Goal: Find specific page/section: Find specific page/section

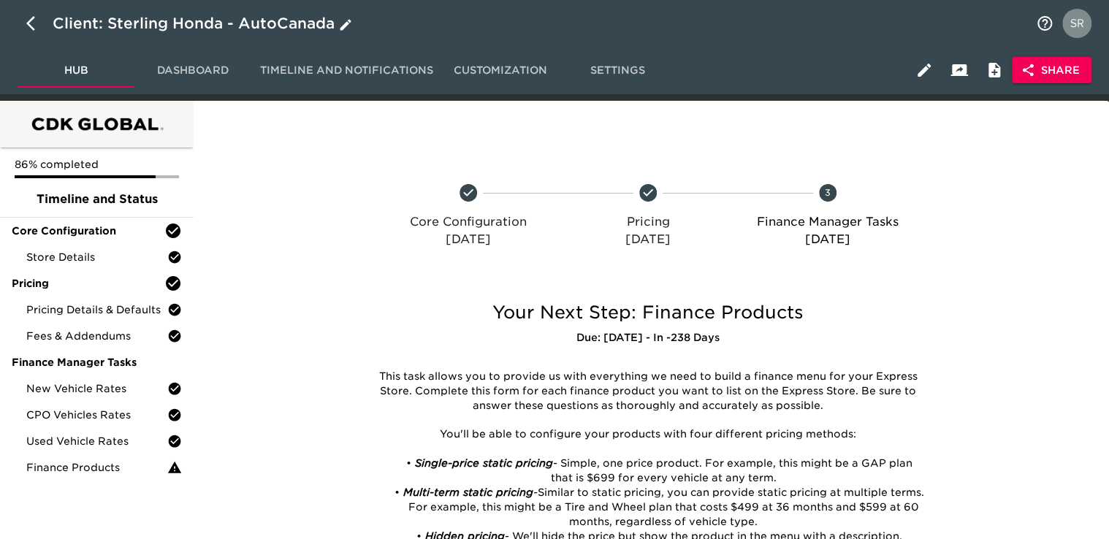
click at [31, 18] on icon "button" at bounding box center [35, 24] width 18 height 18
select select "10"
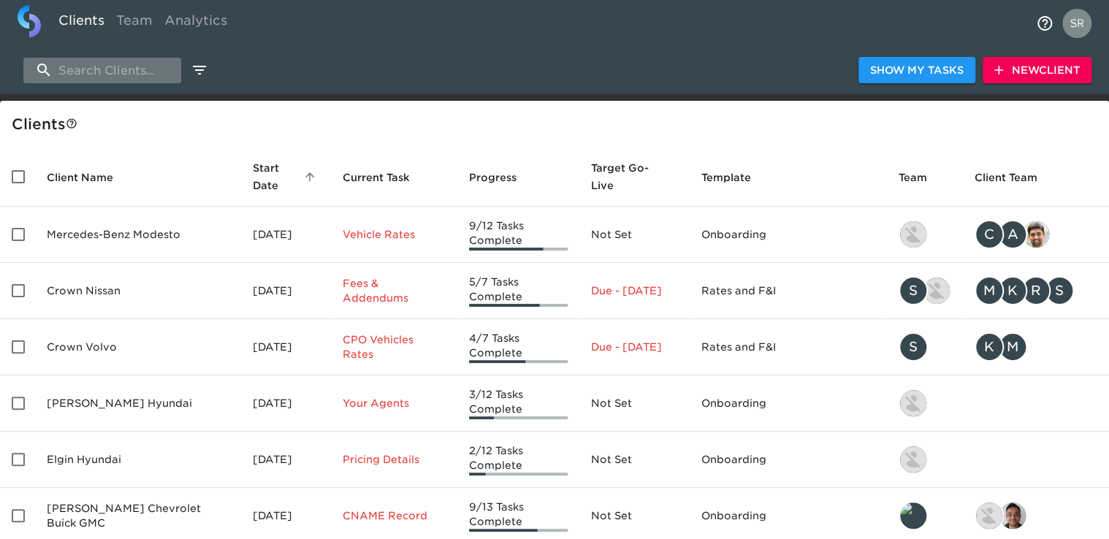
click at [96, 75] on input "search" at bounding box center [102, 71] width 158 height 26
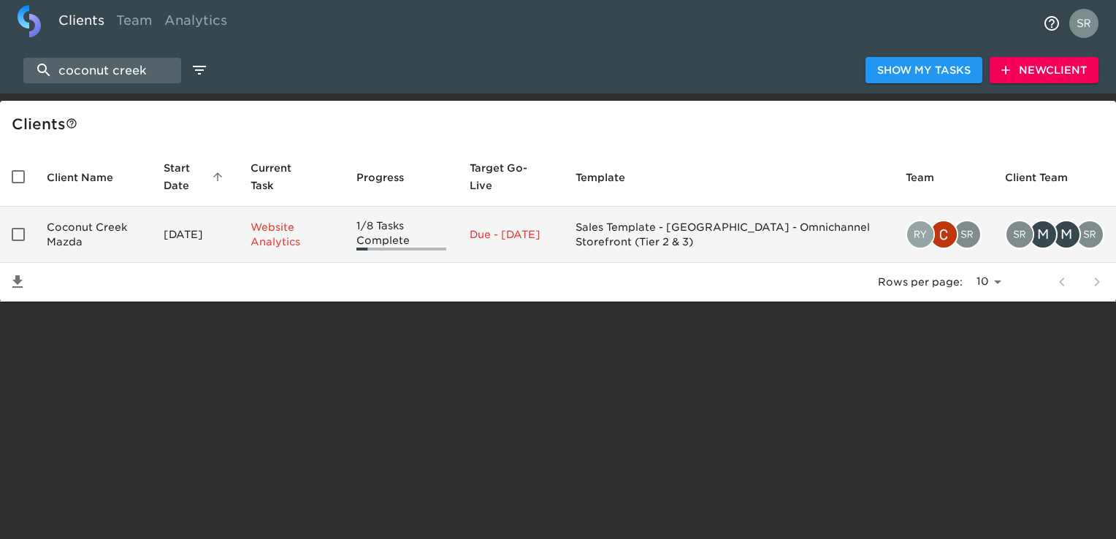
type input "coconut creek"
click at [76, 226] on td "Coconut Creek Mazda" at bounding box center [93, 235] width 117 height 56
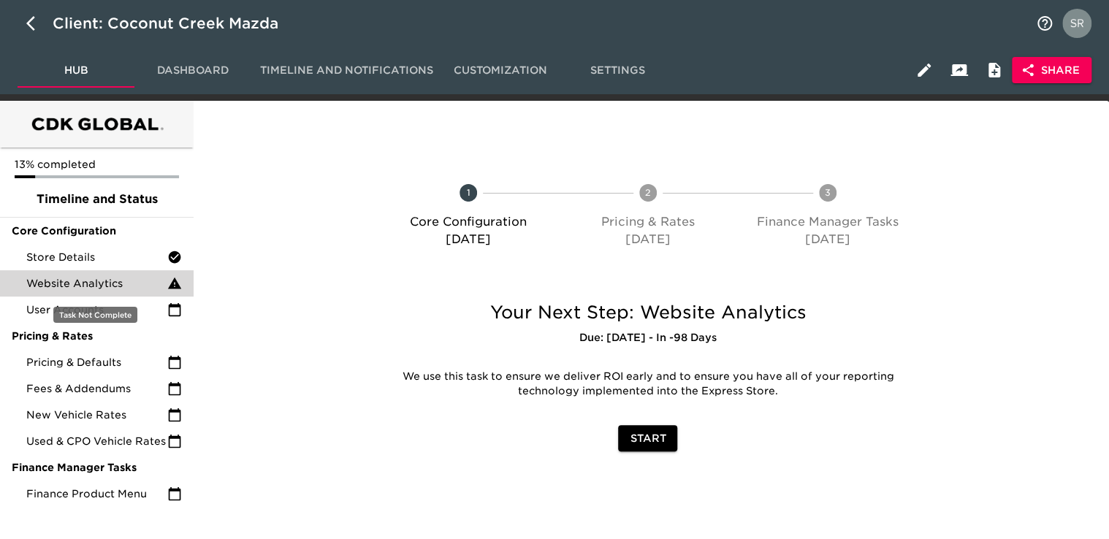
click at [88, 282] on span "Website Analytics" at bounding box center [96, 283] width 141 height 15
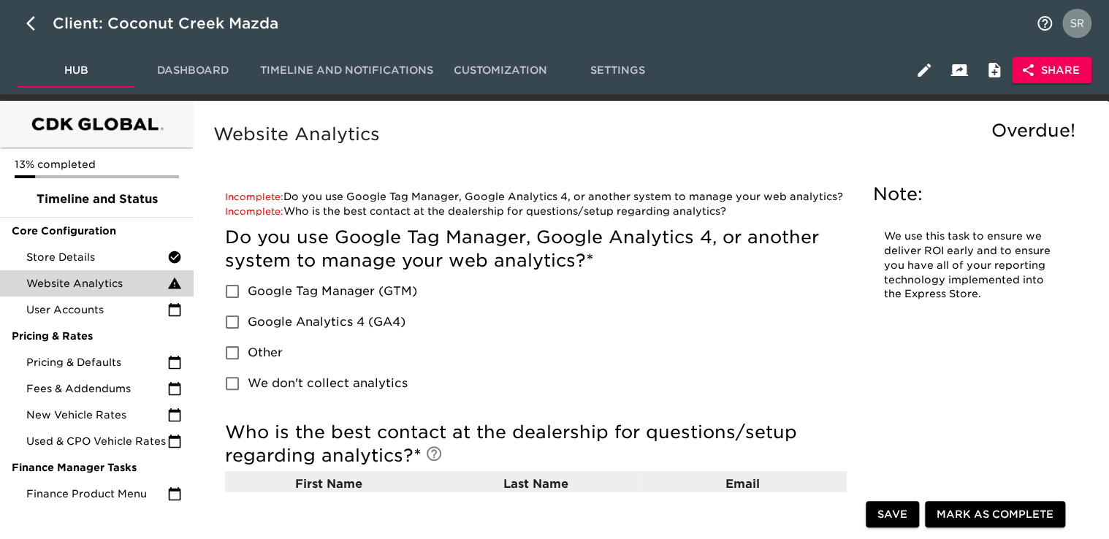
click at [1060, 69] on span "Share" at bounding box center [1052, 70] width 56 height 18
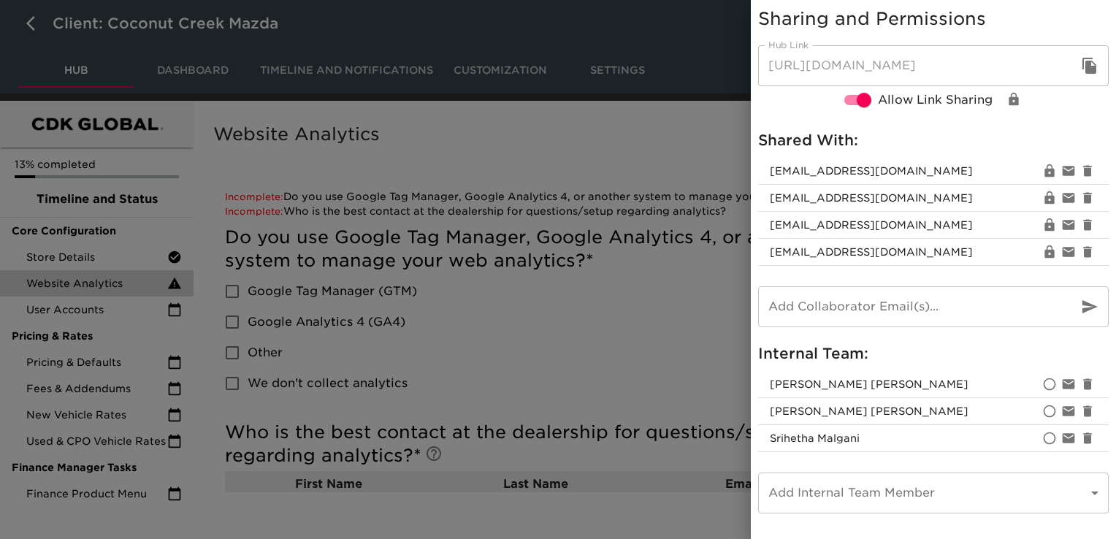
click at [522, 170] on div at bounding box center [558, 269] width 1116 height 539
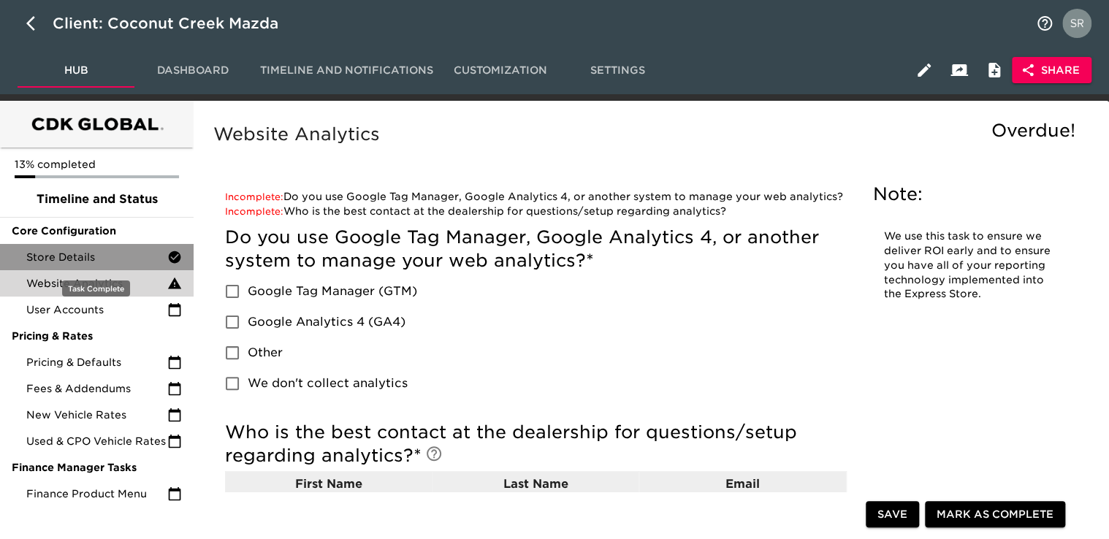
click at [94, 257] on span "Store Details" at bounding box center [96, 257] width 141 height 15
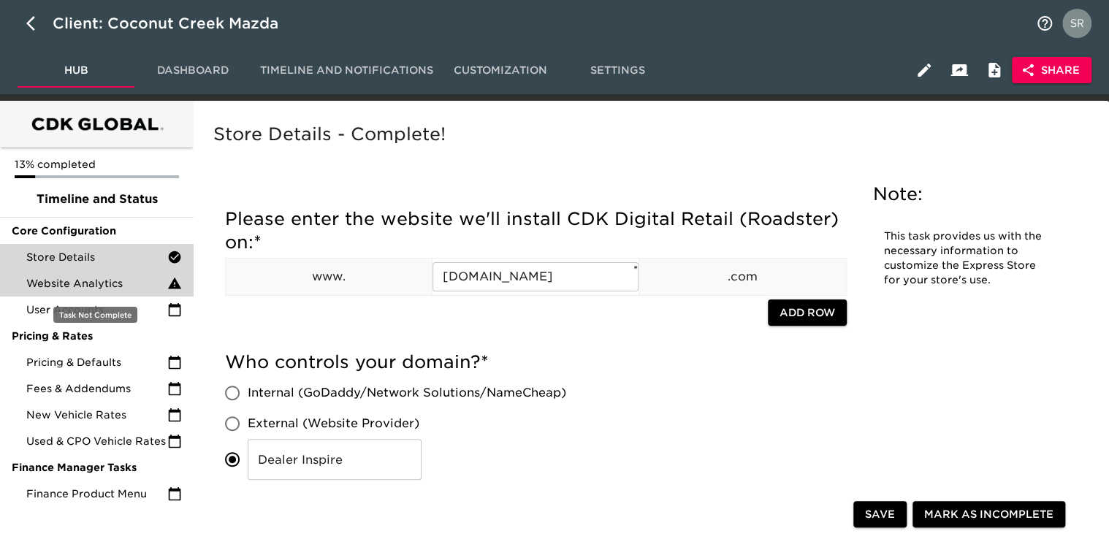
click at [120, 283] on span "Website Analytics" at bounding box center [96, 283] width 141 height 15
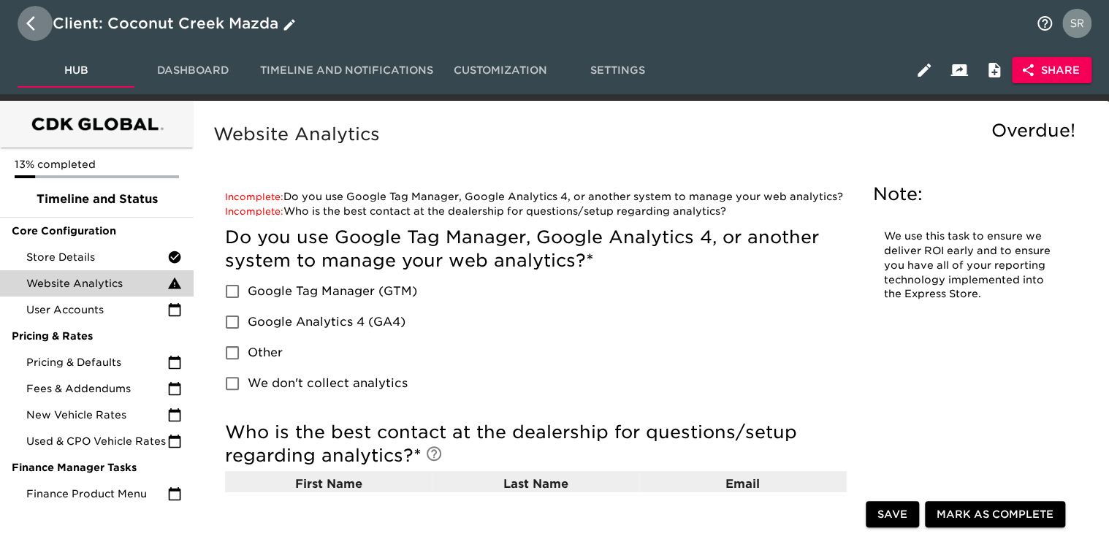
click at [30, 20] on icon "button" at bounding box center [30, 23] width 9 height 15
select select "10"
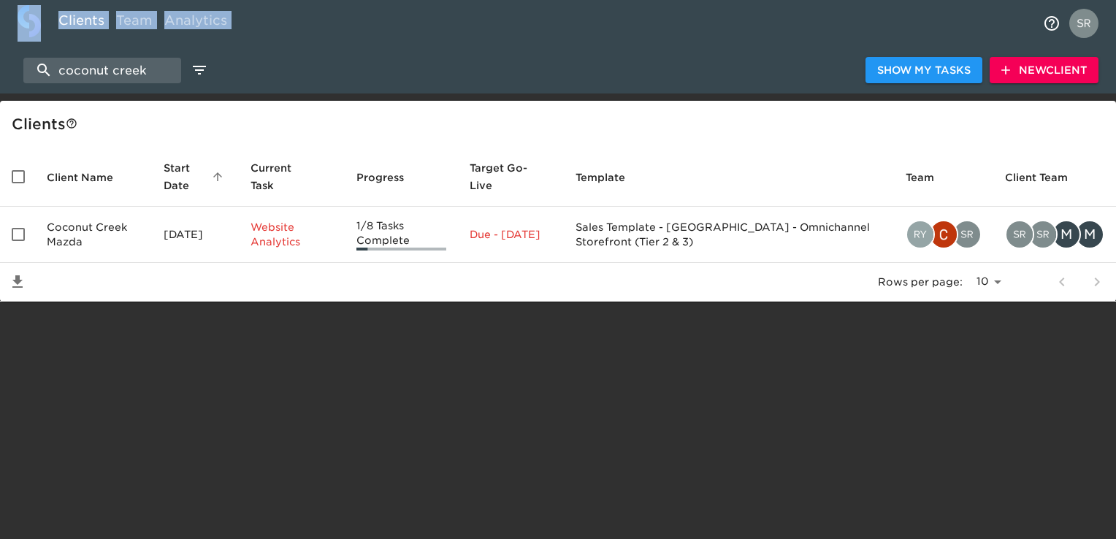
drag, startPoint x: 134, startPoint y: 51, endPoint x: 50, endPoint y: 45, distance: 85.0
click at [50, 45] on div "Clients Team Analytics coconut creek Show My Tasks New Client Client s Client N…" at bounding box center [558, 151] width 1116 height 302
copy div "Clients Team Analytics"
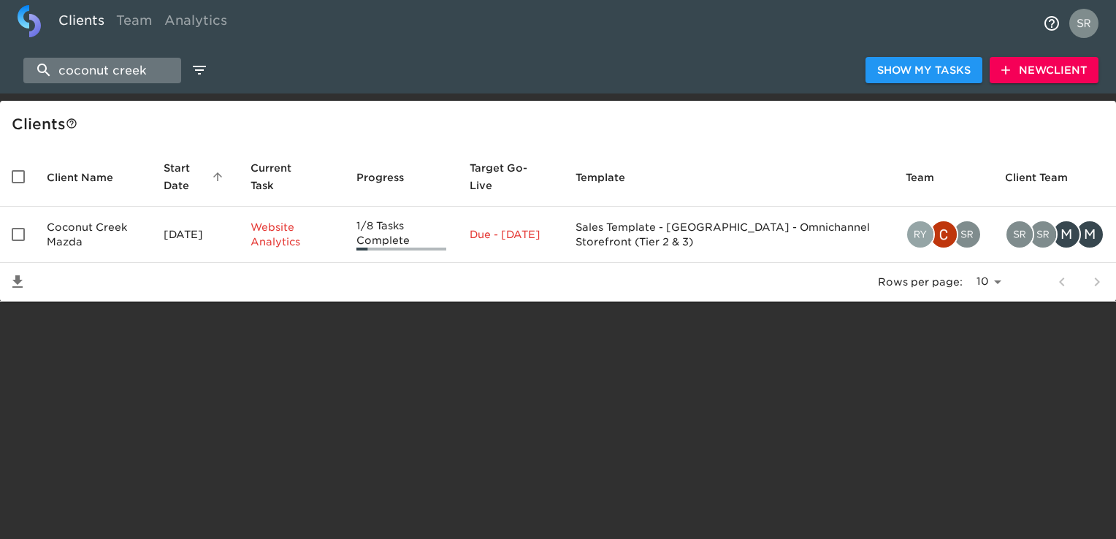
click at [163, 72] on input "coconut creek" at bounding box center [102, 71] width 158 height 26
drag, startPoint x: 162, startPoint y: 71, endPoint x: 26, endPoint y: 50, distance: 138.2
click at [26, 50] on div "coconut creek Show My Tasks New Client" at bounding box center [558, 70] width 1116 height 47
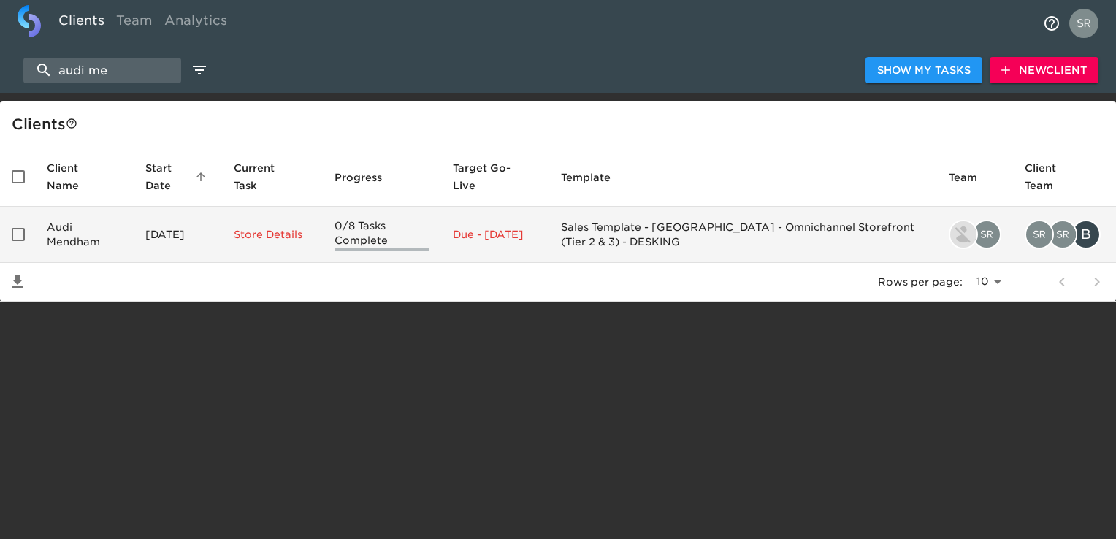
type input "audi me"
click at [73, 243] on td "Audi Mendham" at bounding box center [84, 235] width 99 height 56
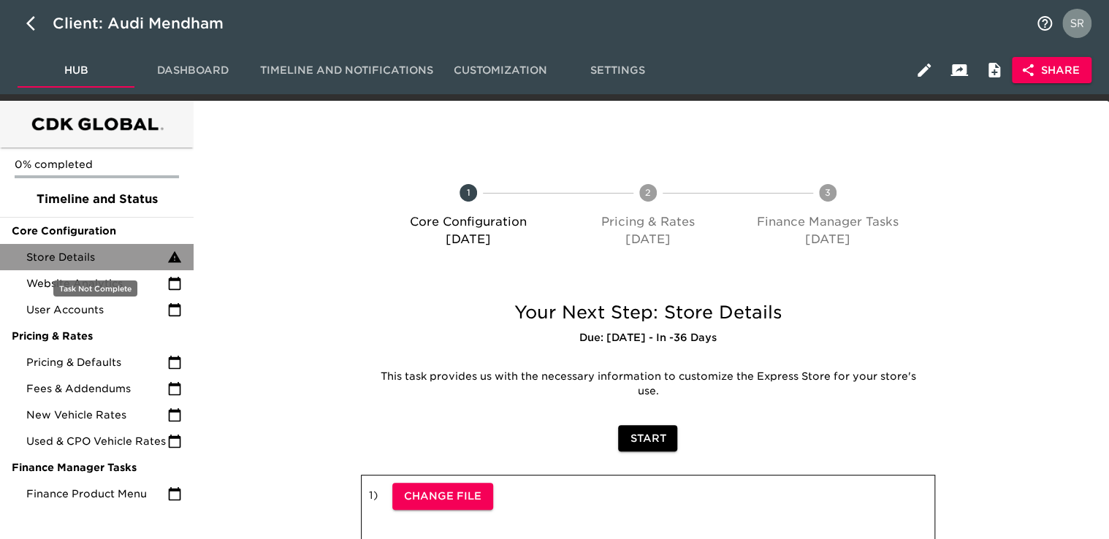
click at [51, 264] on span "Store Details" at bounding box center [96, 257] width 141 height 15
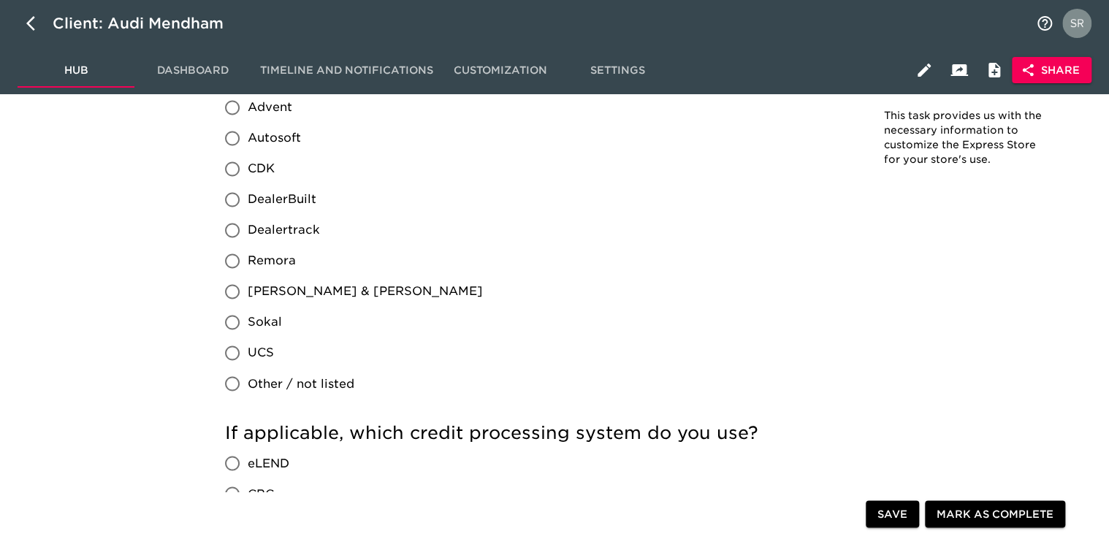
scroll to position [1315, 0]
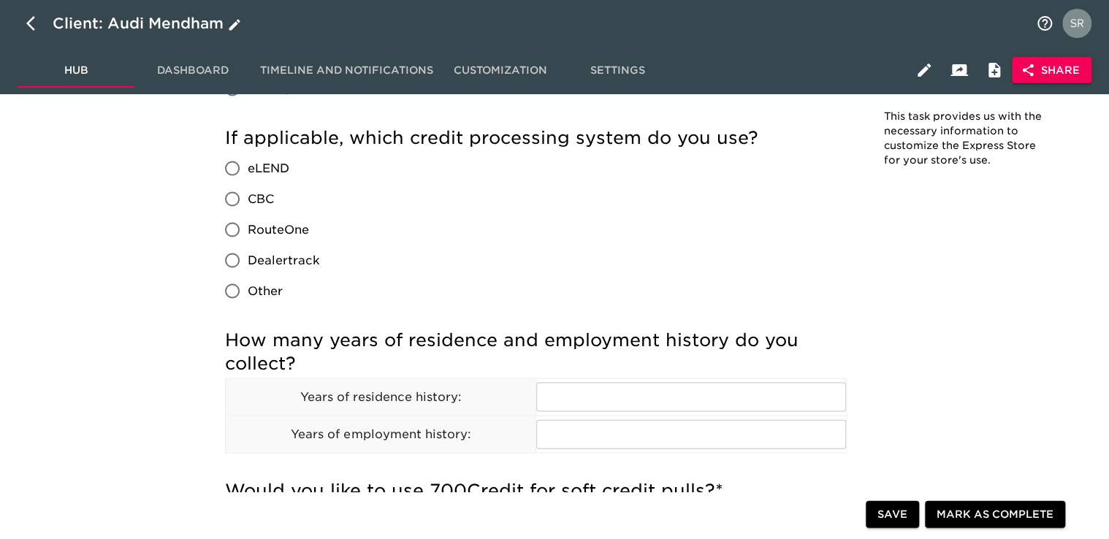
click at [33, 20] on icon "button" at bounding box center [35, 24] width 18 height 18
select select "10"
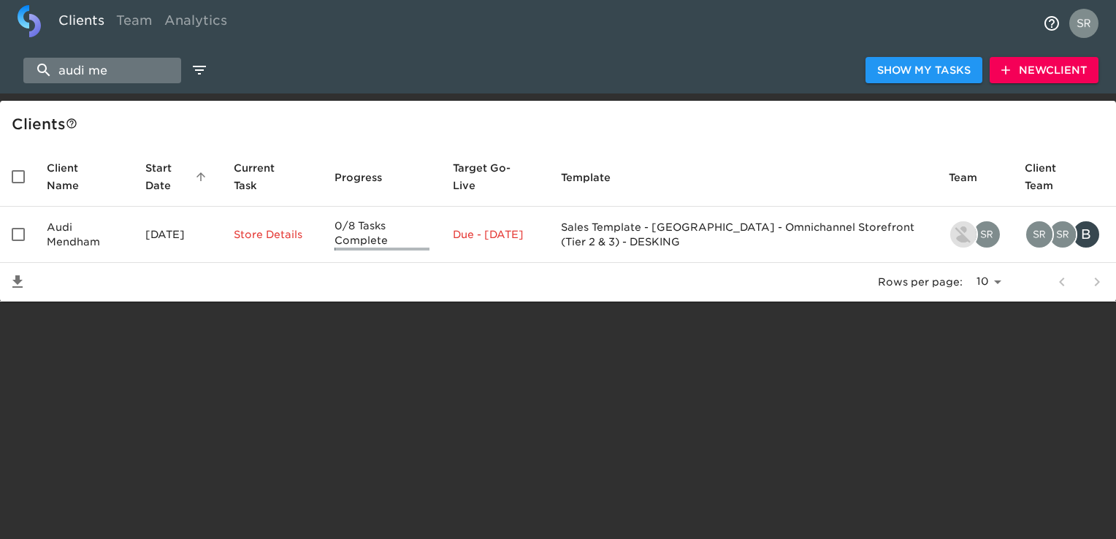
drag, startPoint x: 114, startPoint y: 70, endPoint x: 48, endPoint y: 61, distance: 66.4
click at [48, 61] on input "audi me" at bounding box center [102, 71] width 158 height 26
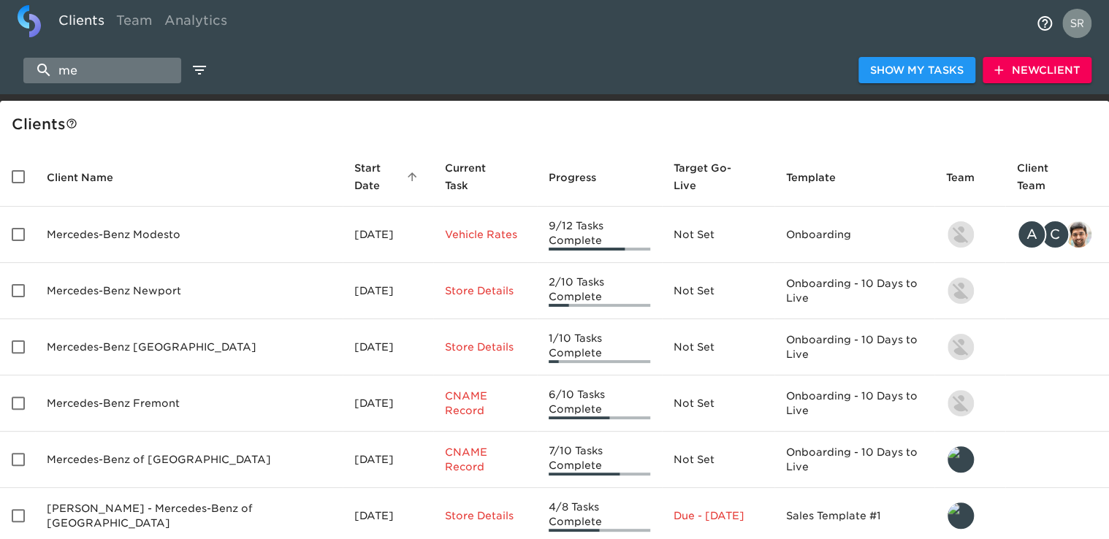
type input "m"
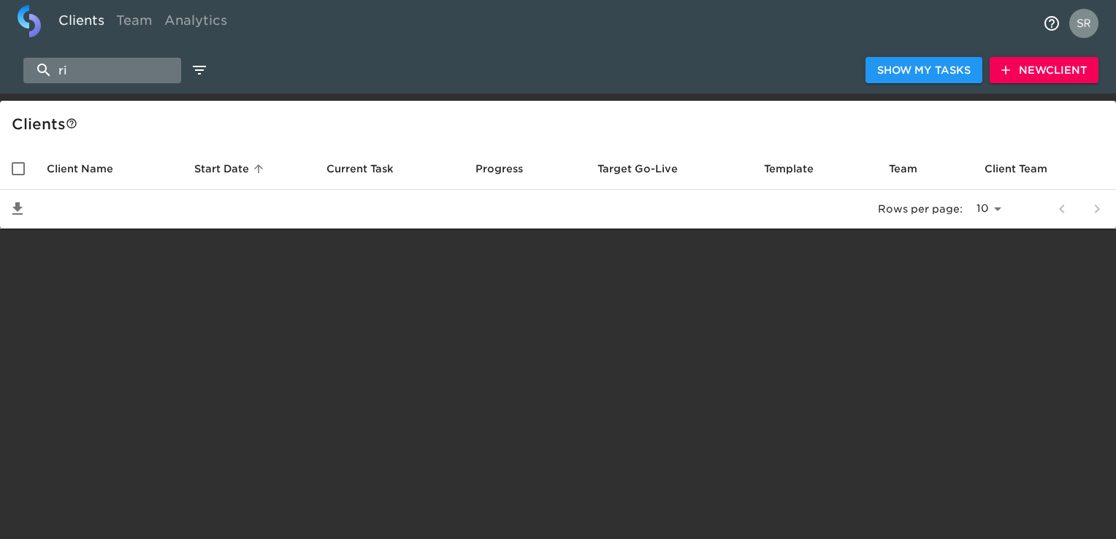
type input "r"
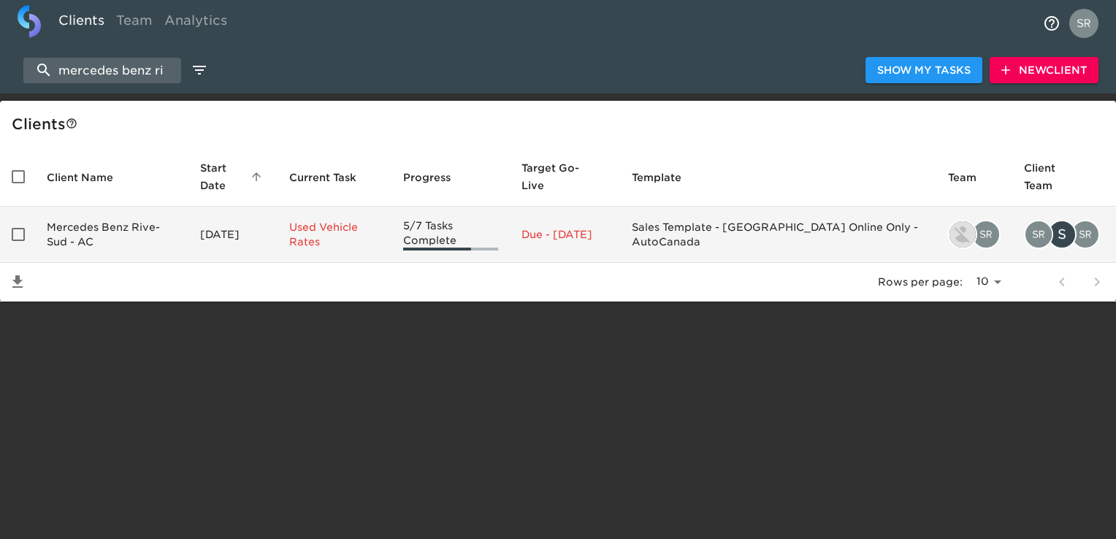
type input "mercedes benz ri"
click at [100, 216] on td "Mercedes Benz Rive-Sud - AC" at bounding box center [111, 235] width 153 height 56
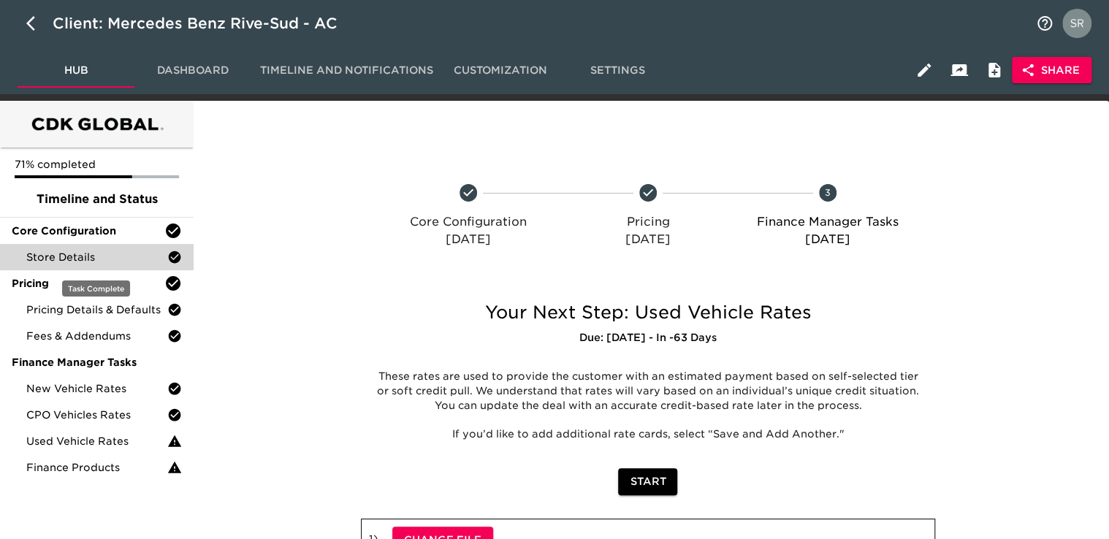
drag, startPoint x: 69, startPoint y: 254, endPoint x: 164, endPoint y: 264, distance: 95.5
click at [69, 254] on span "Store Details" at bounding box center [96, 257] width 141 height 15
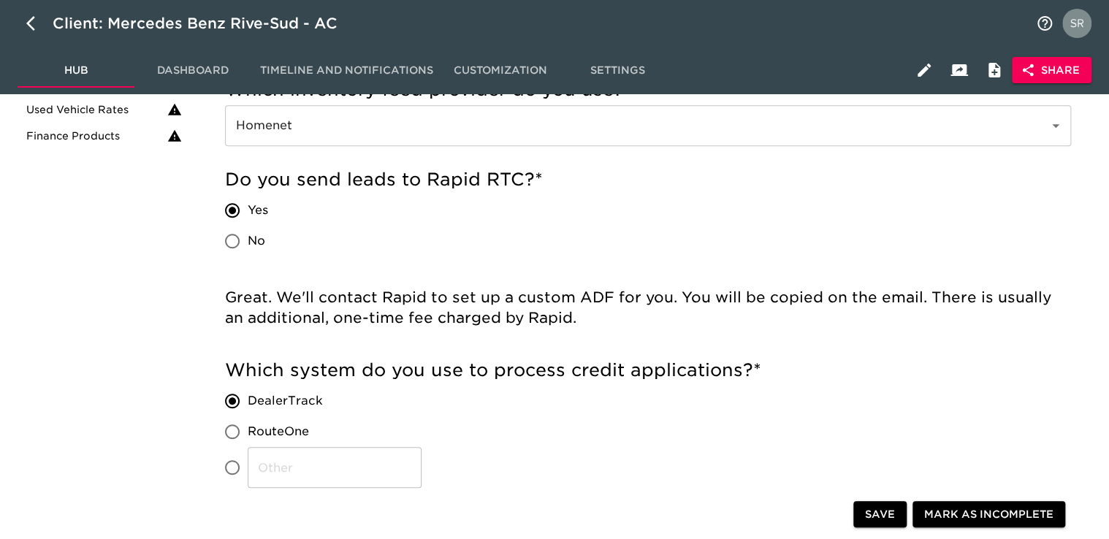
scroll to position [329, 0]
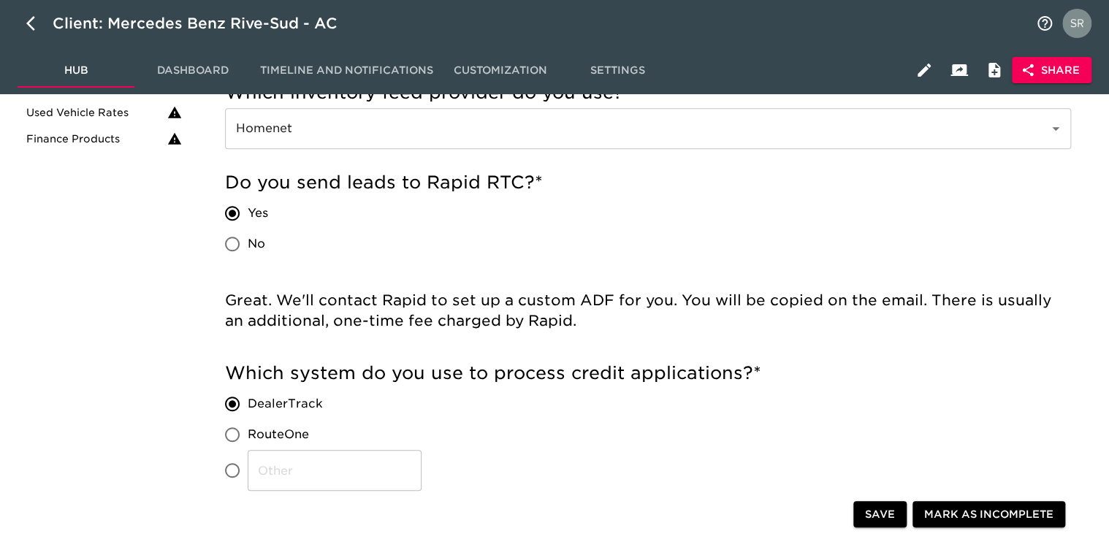
click at [683, 210] on div "Do you send leads to Rapid RTC? * Yes No" at bounding box center [648, 215] width 846 height 88
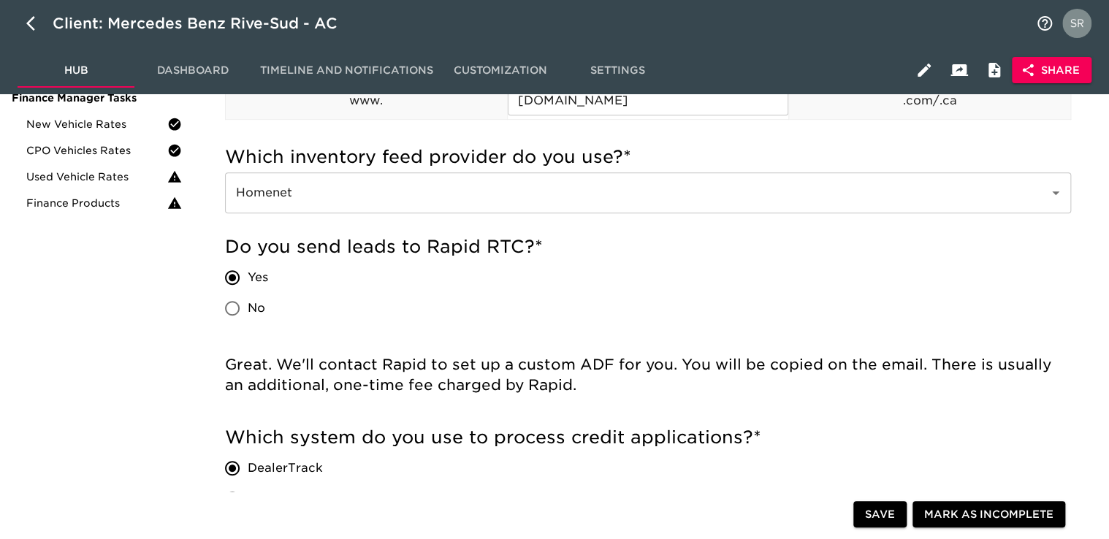
scroll to position [0, 0]
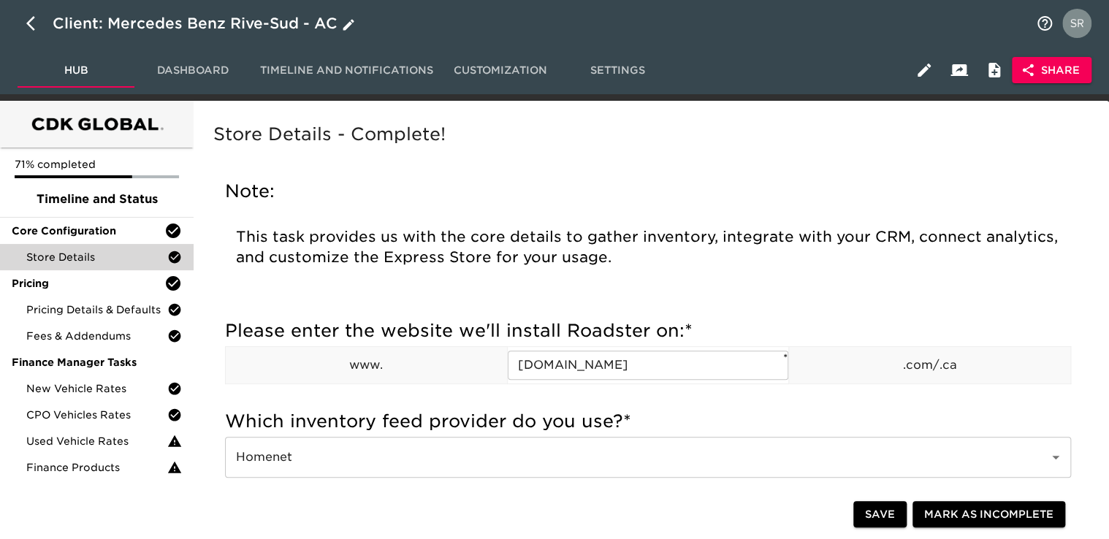
click at [28, 27] on icon "button" at bounding box center [35, 24] width 18 height 18
select select "10"
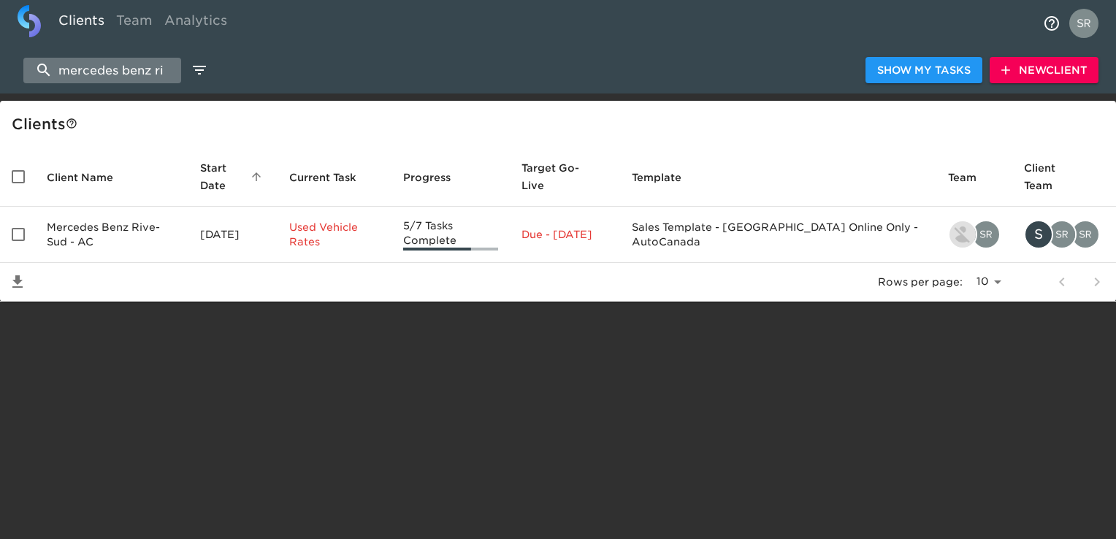
drag, startPoint x: 164, startPoint y: 72, endPoint x: 54, endPoint y: 70, distance: 109.6
click at [54, 70] on input "mercedes benz ri" at bounding box center [102, 71] width 158 height 26
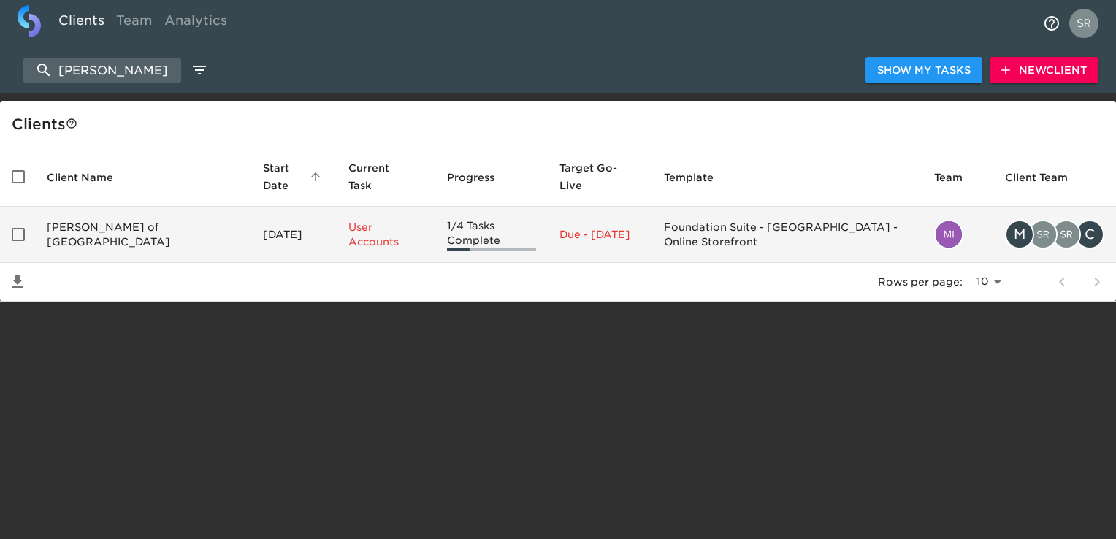
type input "[PERSON_NAME]"
click at [89, 234] on td "[PERSON_NAME] of [GEOGRAPHIC_DATA]" at bounding box center [143, 235] width 216 height 56
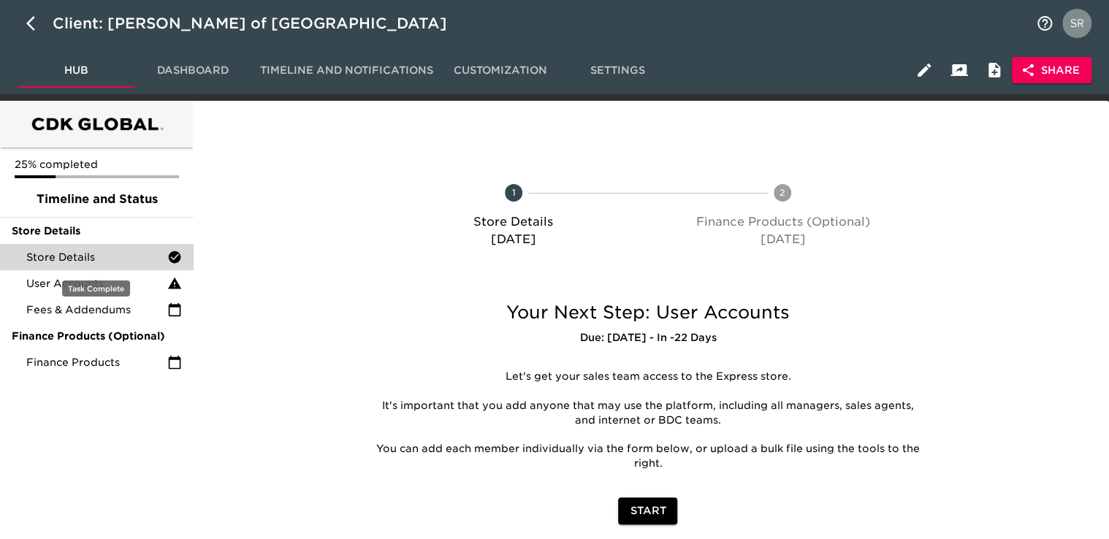
drag, startPoint x: 42, startPoint y: 256, endPoint x: 104, endPoint y: 247, distance: 62.7
click at [42, 256] on span "Store Details" at bounding box center [96, 257] width 141 height 15
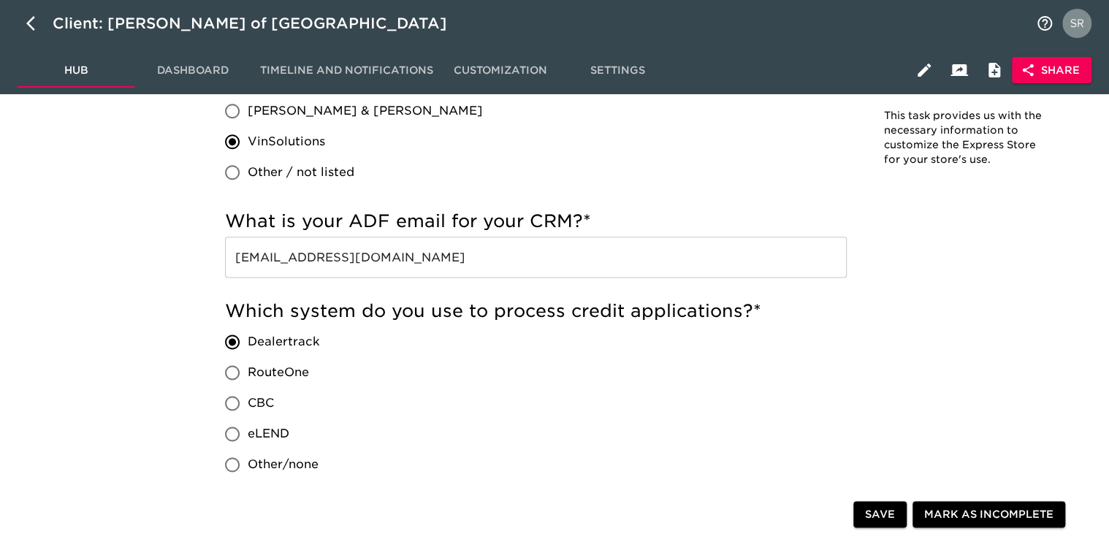
scroll to position [804, 0]
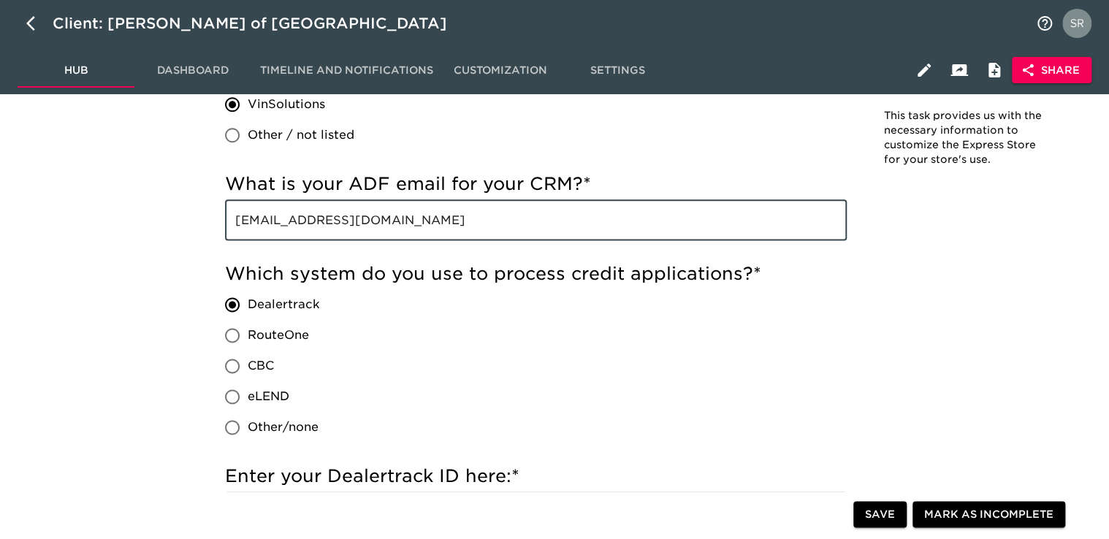
drag, startPoint x: 465, startPoint y: 218, endPoint x: 128, endPoint y: 203, distance: 337.1
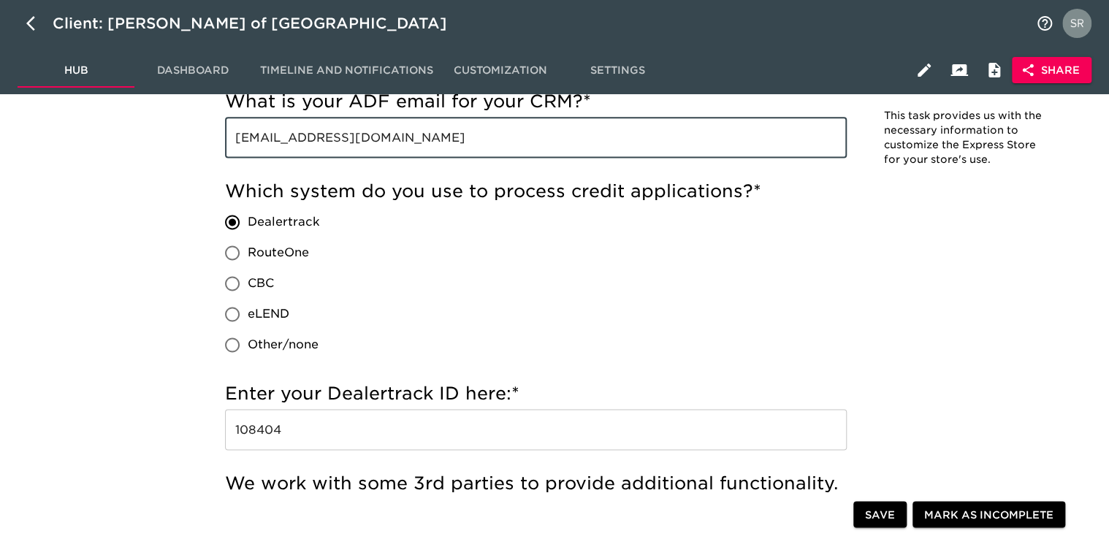
scroll to position [1023, 0]
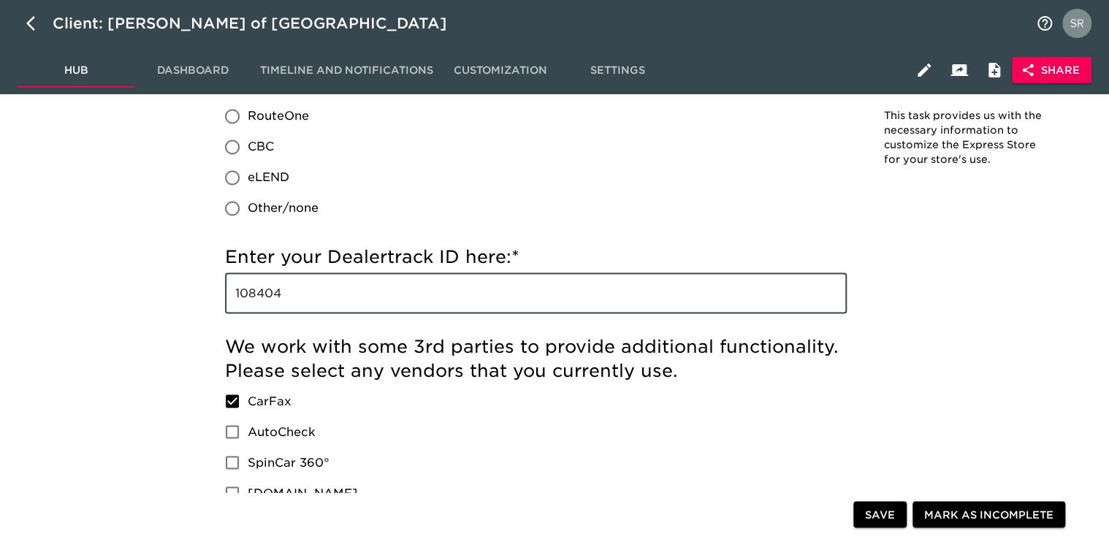
click at [258, 297] on input "108404" at bounding box center [536, 293] width 622 height 41
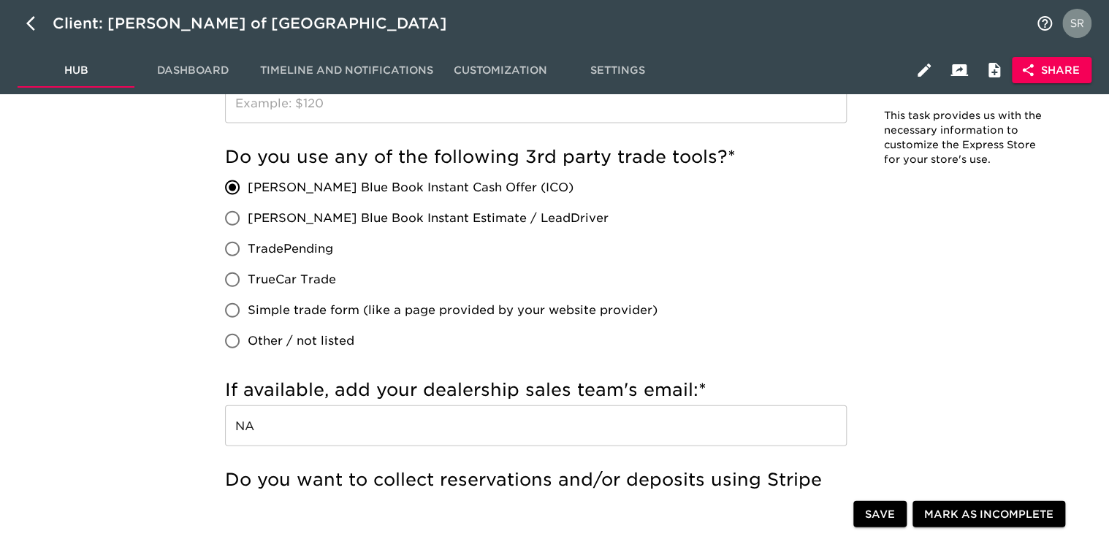
scroll to position [1534, 0]
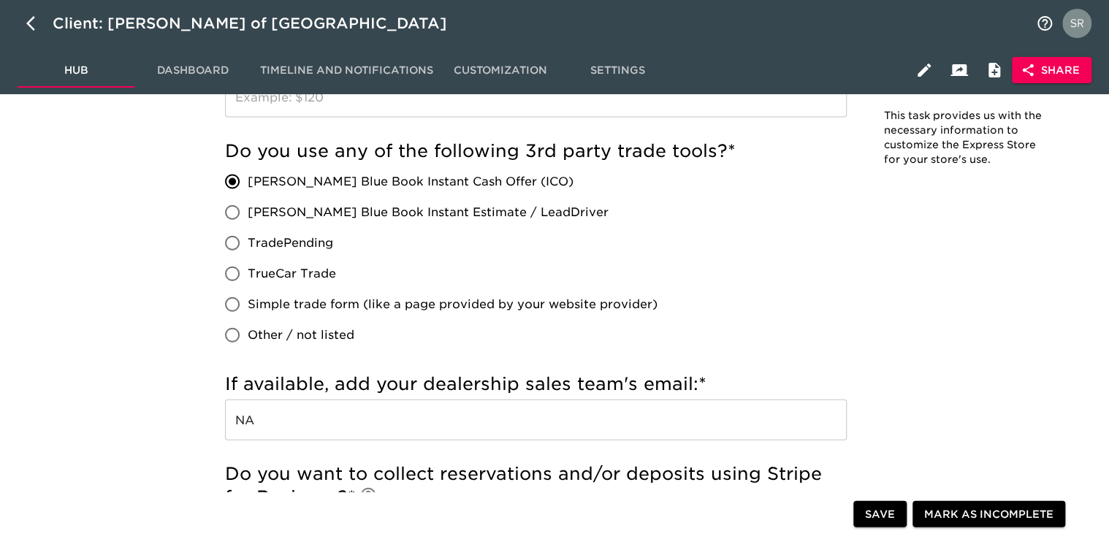
click at [561, 169] on label "[PERSON_NAME] Blue Book Instant Cash Offer (ICO)" at bounding box center [437, 182] width 441 height 31
click at [248, 169] on input "[PERSON_NAME] Blue Book Instant Cash Offer (ICO)" at bounding box center [232, 182] width 31 height 31
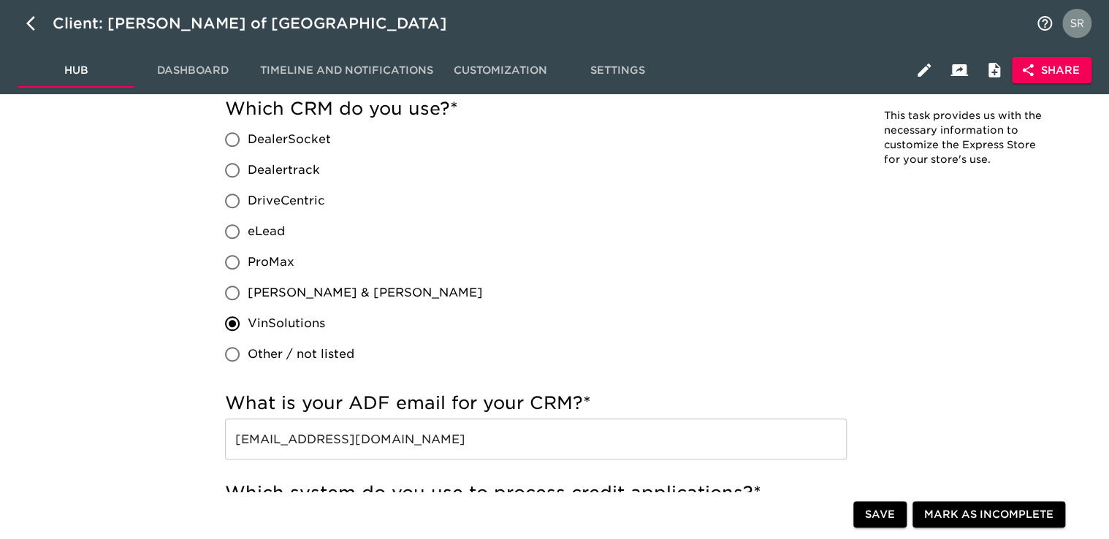
scroll to position [365, 0]
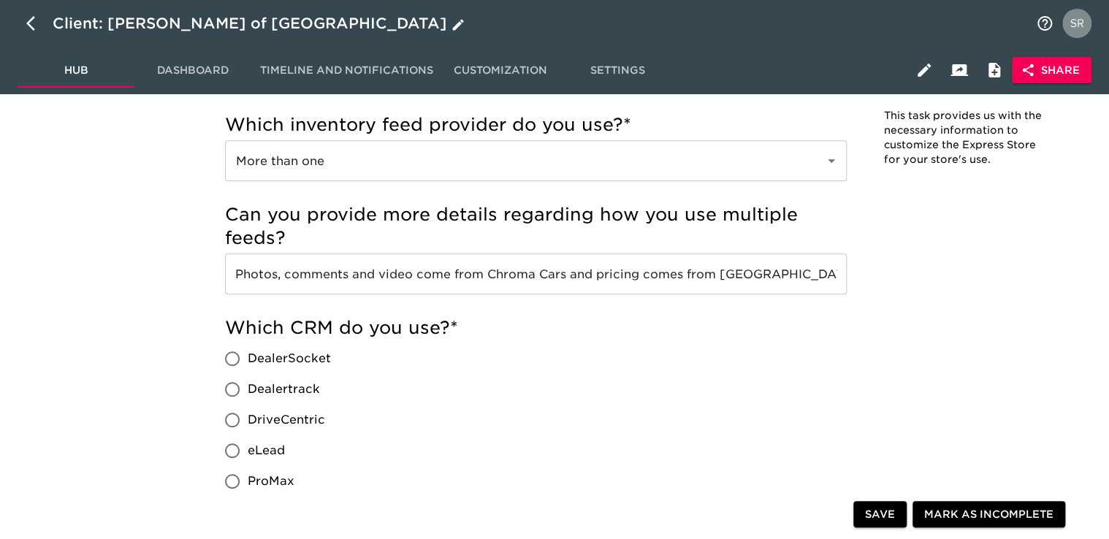
click at [31, 17] on icon "button" at bounding box center [35, 24] width 18 height 18
select select "10"
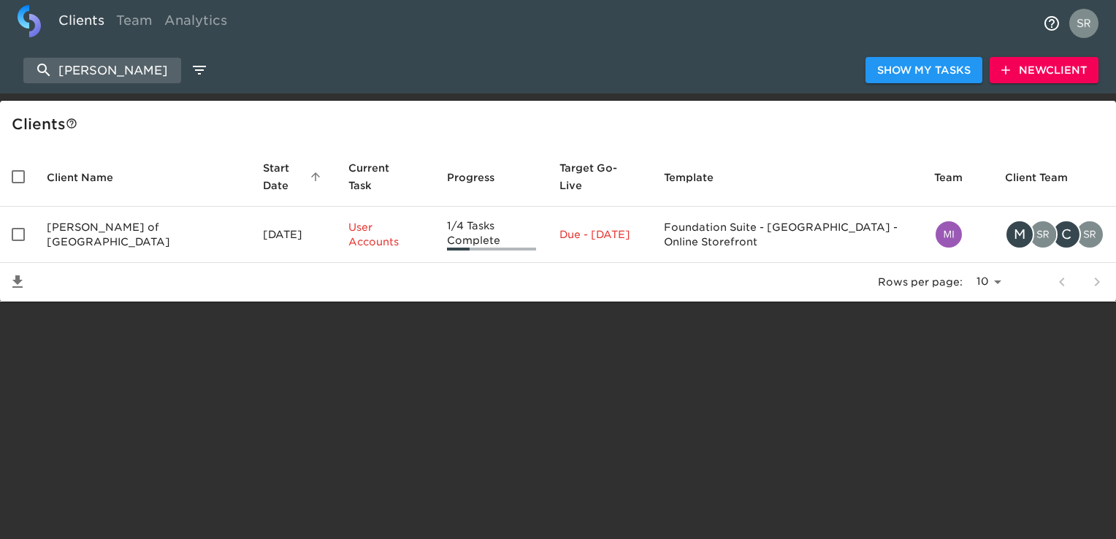
drag, startPoint x: 133, startPoint y: 67, endPoint x: 57, endPoint y: 53, distance: 77.2
click at [57, 53] on div "[PERSON_NAME] Show My Tasks New Client" at bounding box center [558, 70] width 1116 height 47
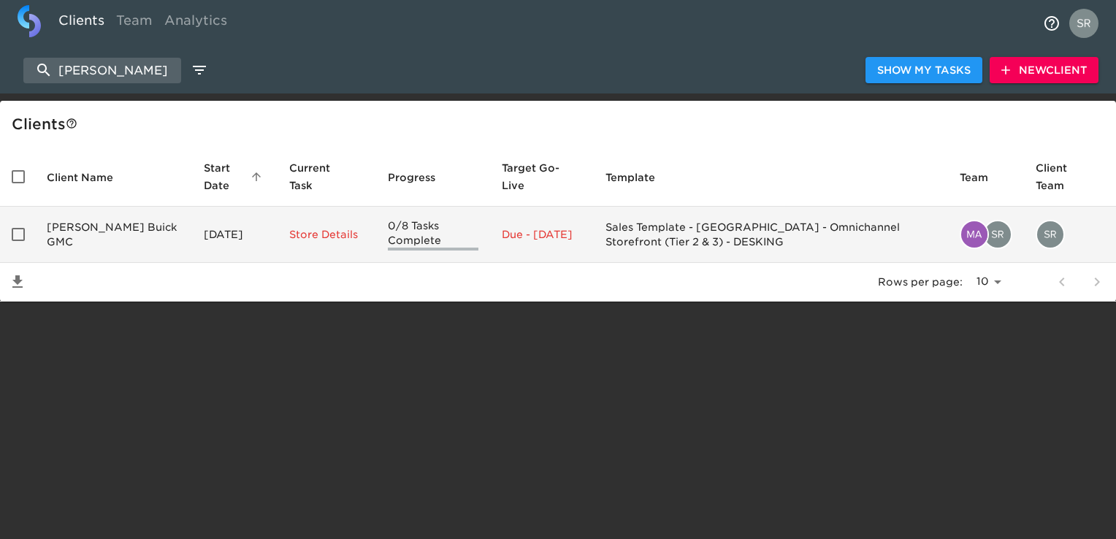
type input "[PERSON_NAME]"
click at [61, 232] on td "[PERSON_NAME] Buick GMC" at bounding box center [113, 235] width 157 height 56
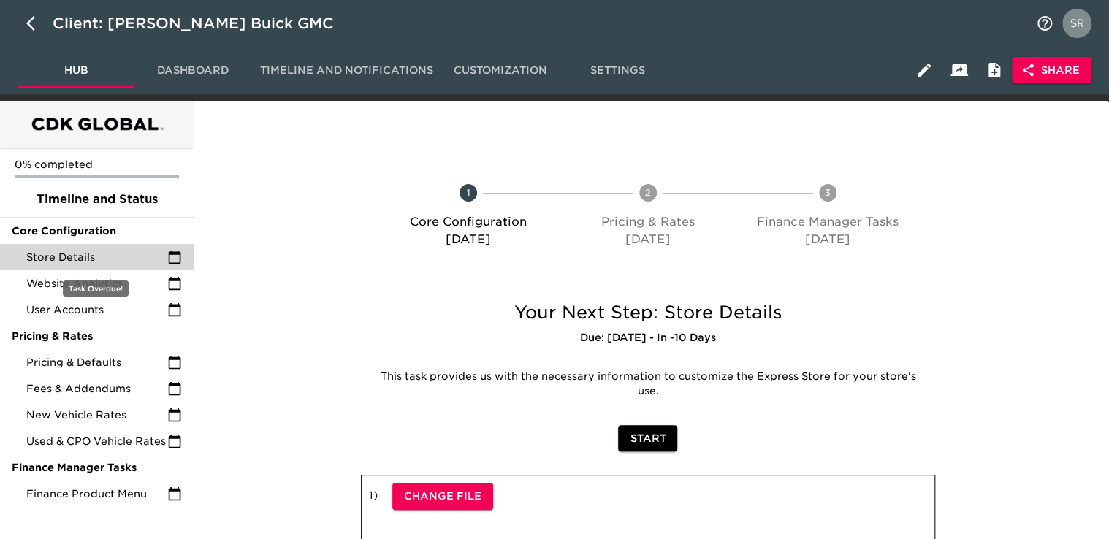
click at [59, 256] on span "Store Details" at bounding box center [96, 257] width 141 height 15
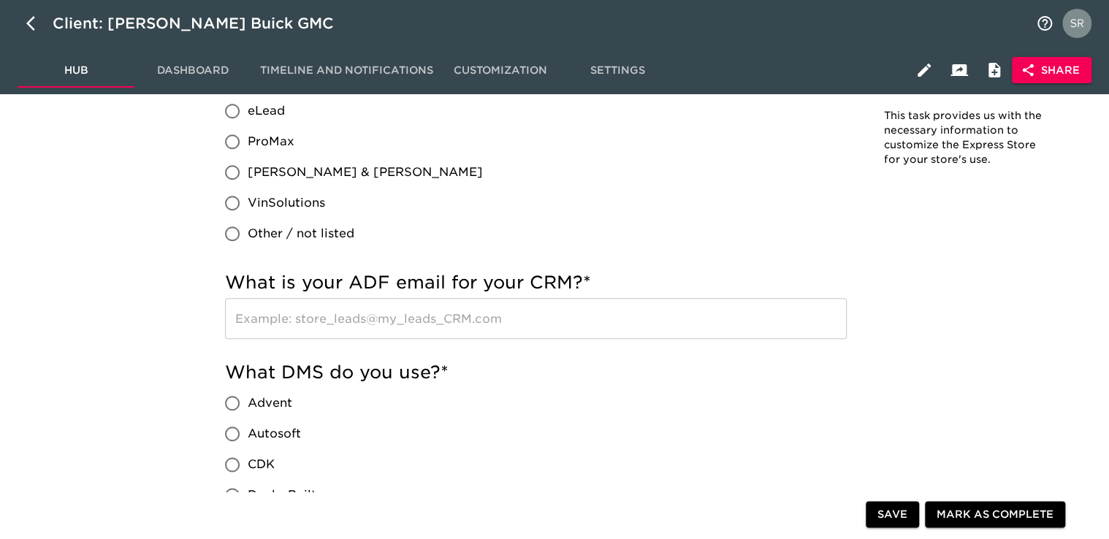
scroll to position [877, 0]
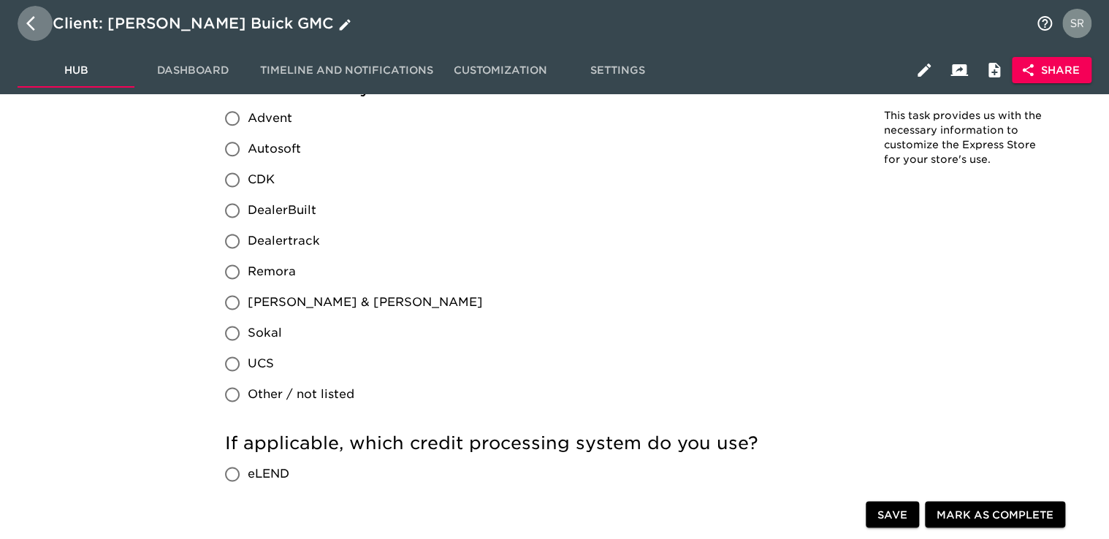
click at [19, 28] on button "button" at bounding box center [35, 23] width 35 height 35
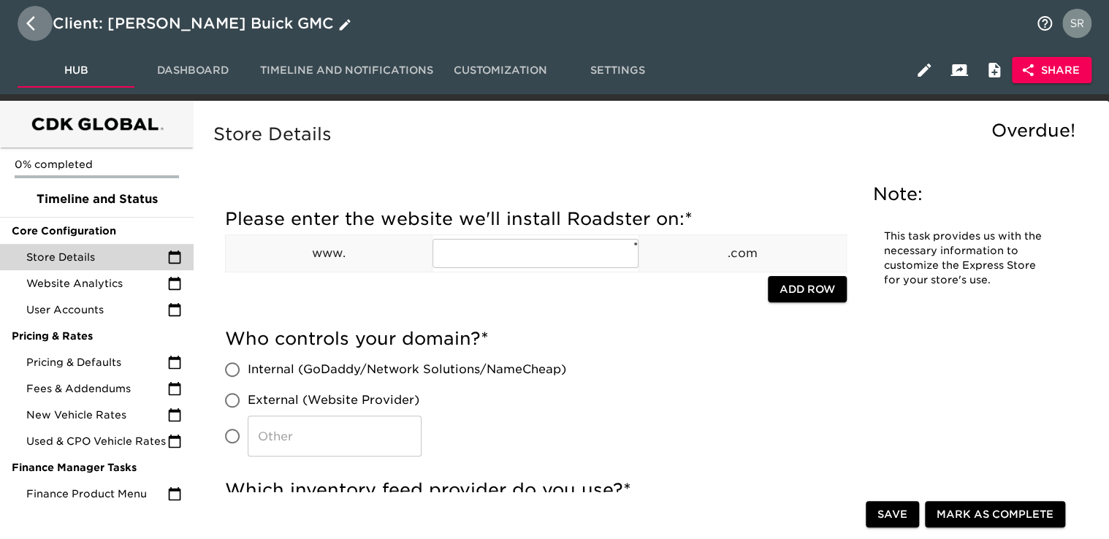
select select "10"
